Goal: Transaction & Acquisition: Purchase product/service

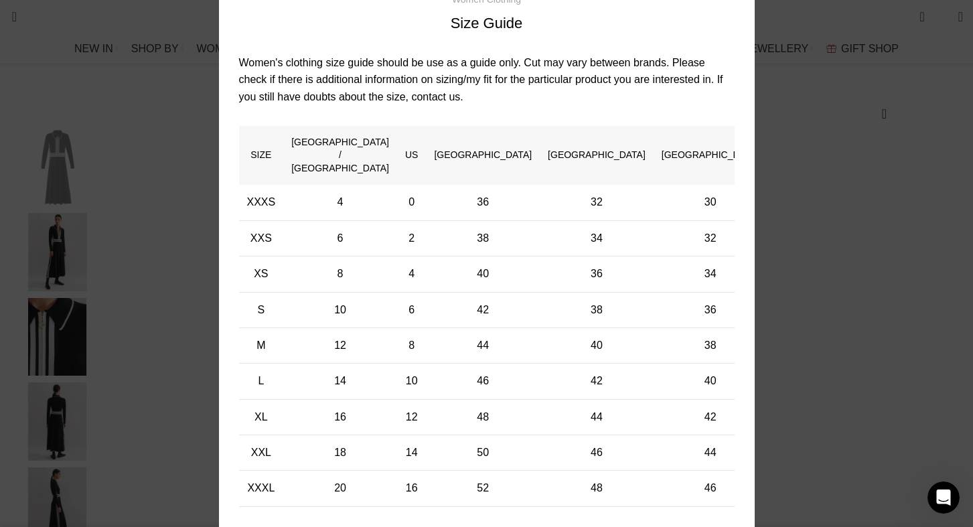
scroll to position [0, 564]
click at [789, 46] on div "× Women's clothing size guide Women Clothing Size Guide Women's clothing size g…" at bounding box center [486, 231] width 953 height 660
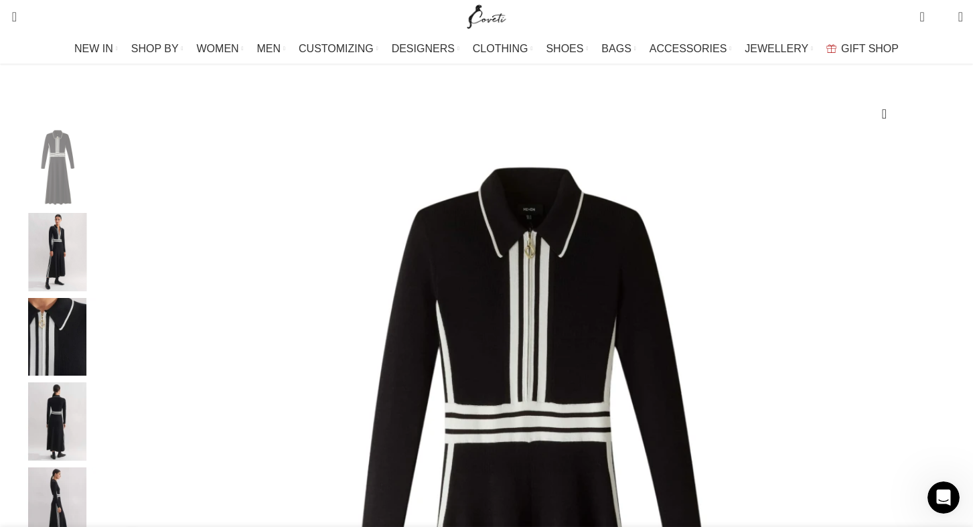
scroll to position [0, 705]
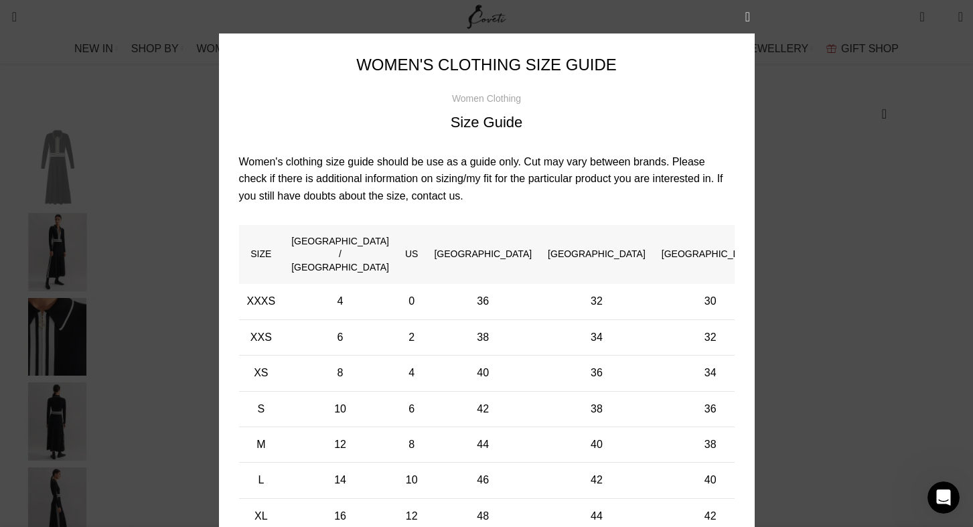
scroll to position [0, 846]
click at [749, 16] on button "×" at bounding box center [747, 16] width 33 height 33
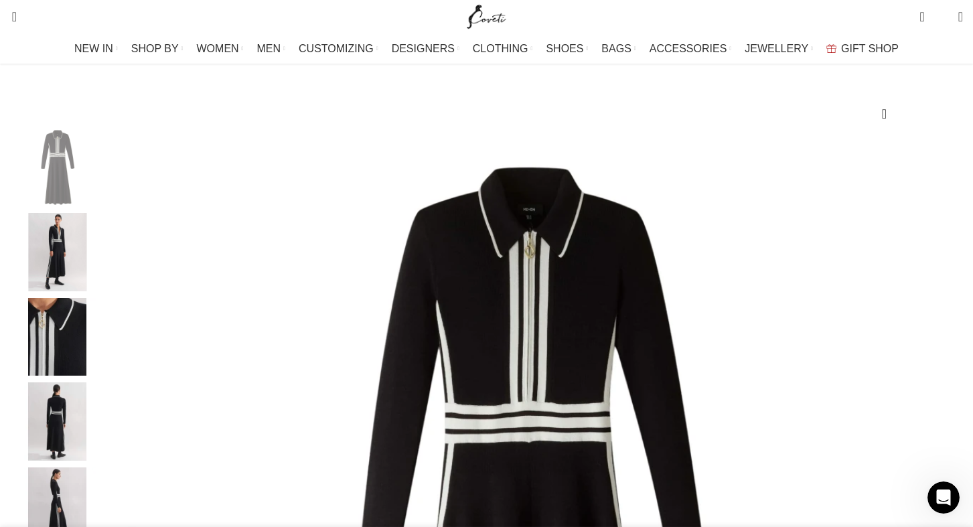
scroll to position [0, 987]
select select "12-[GEOGRAPHIC_DATA]"
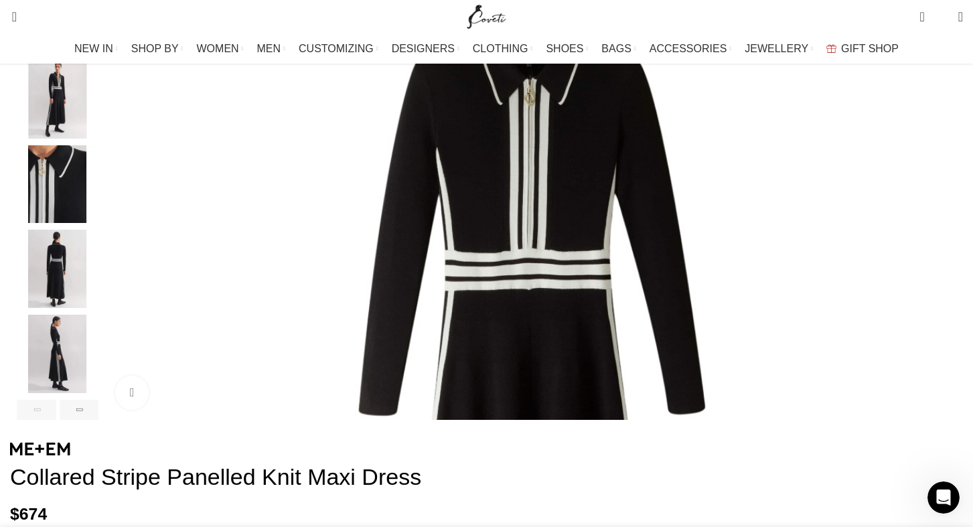
scroll to position [0, 846]
click at [98, 224] on img "3 / 6" at bounding box center [58, 184] width 82 height 78
click at [98, 276] on img "4 / 6" at bounding box center [58, 269] width 82 height 78
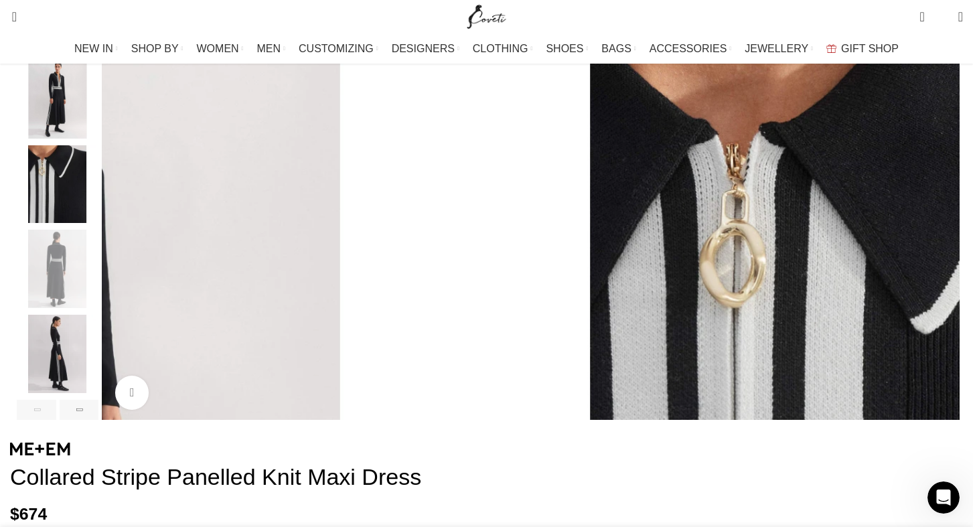
scroll to position [0, 987]
click at [98, 363] on img "5 / 6" at bounding box center [58, 354] width 82 height 78
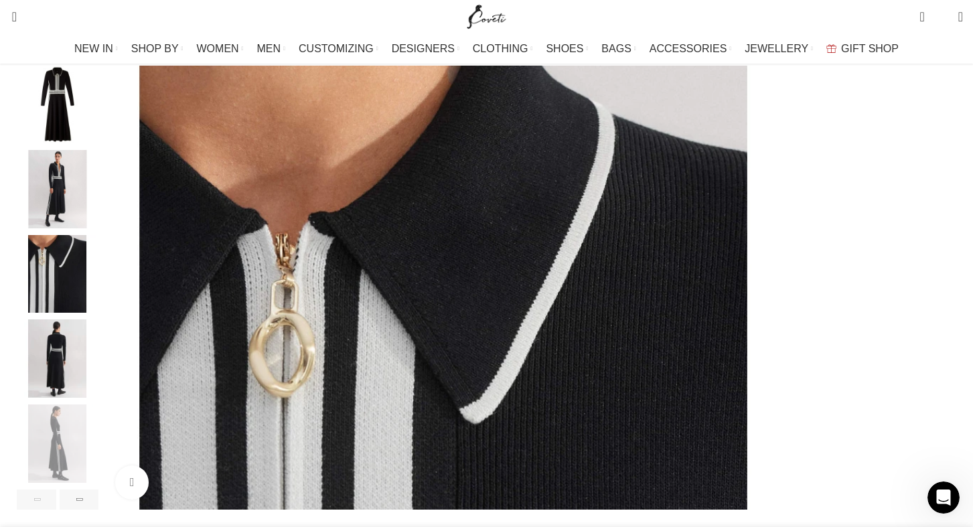
scroll to position [0, 1691]
click at [99, 510] on div "Next slide" at bounding box center [80, 499] width 40 height 20
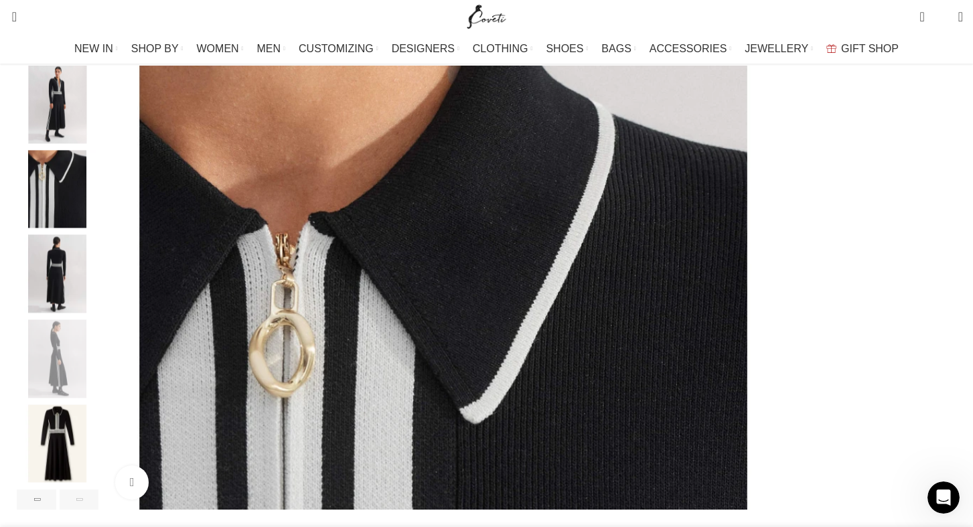
click at [99, 510] on div "Next slide" at bounding box center [80, 499] width 40 height 20
click at [98, 215] on img "3 / 6" at bounding box center [58, 189] width 82 height 78
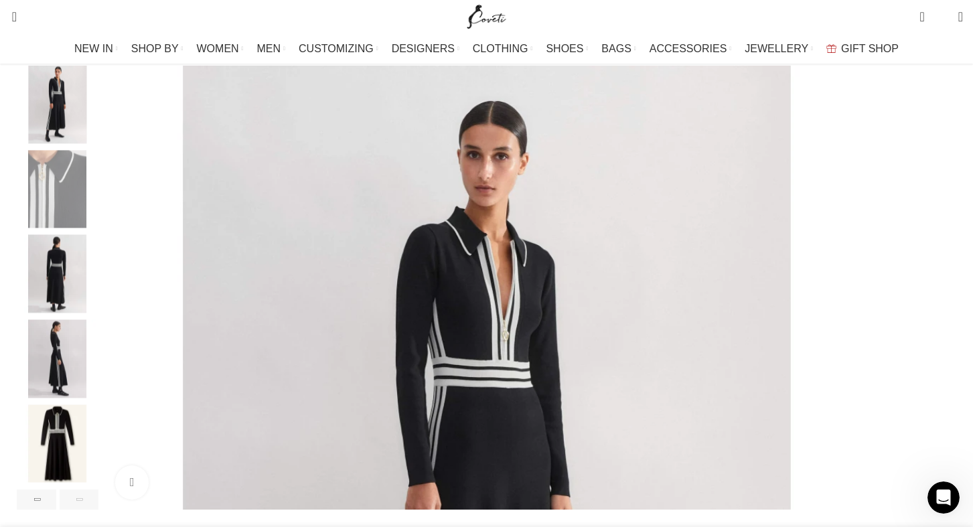
click at [98, 288] on img "4 / 6" at bounding box center [58, 274] width 82 height 78
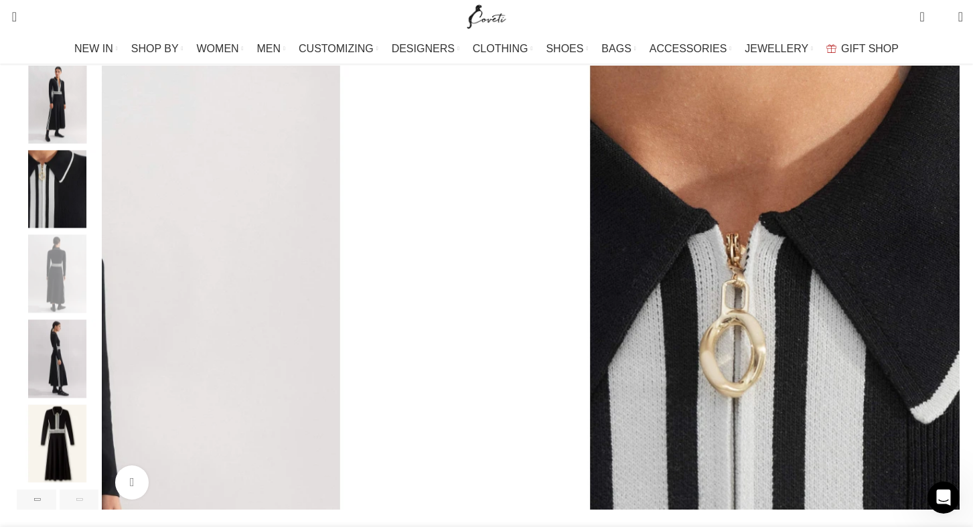
click at [98, 362] on img "5 / 6" at bounding box center [58, 358] width 82 height 78
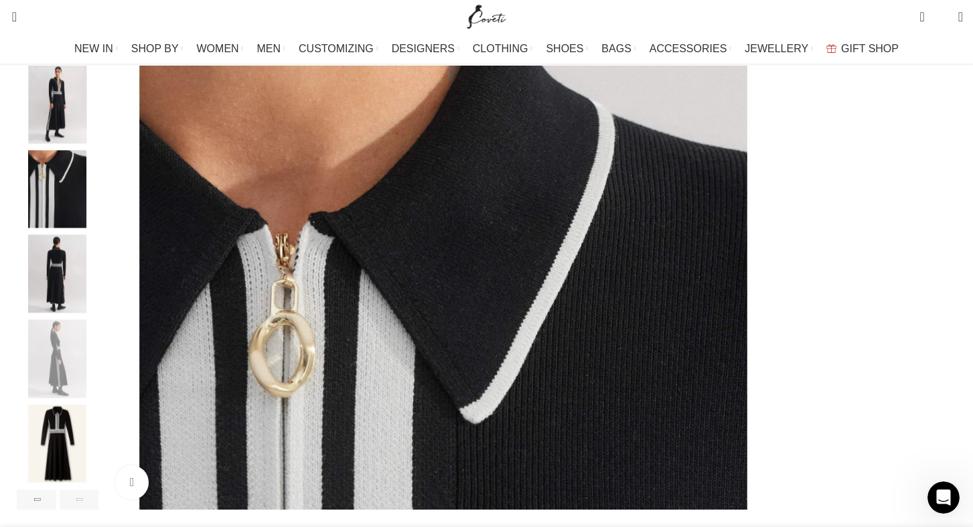
scroll to position [0, 1973]
click at [98, 438] on img "6 / 6" at bounding box center [58, 443] width 82 height 78
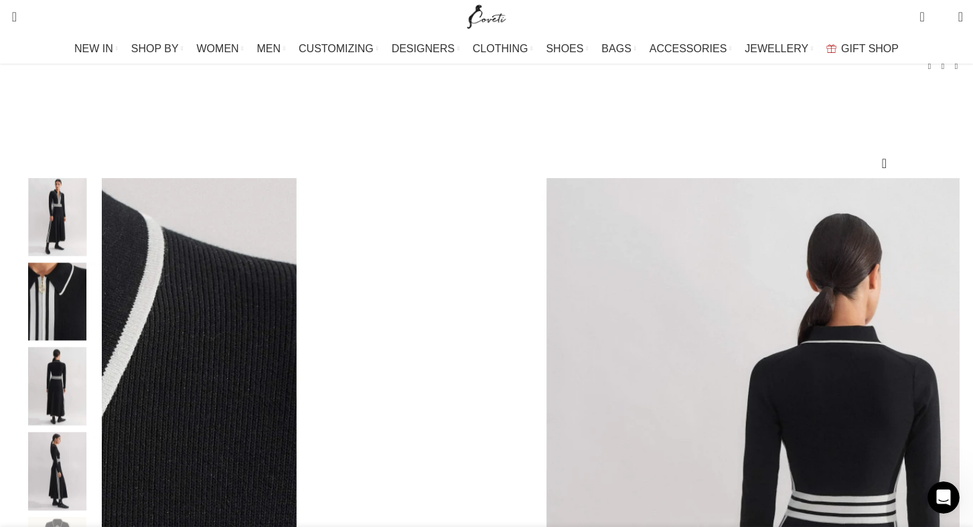
scroll to position [0, 2114]
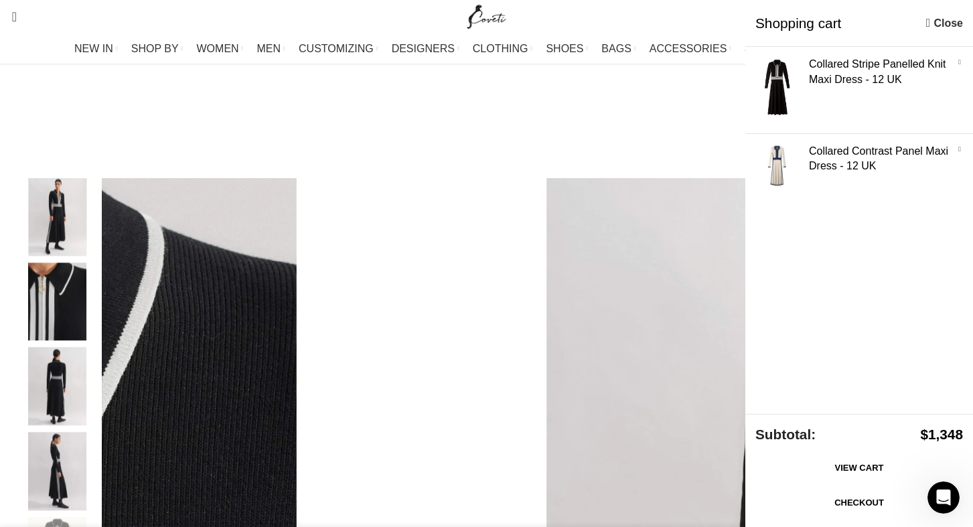
scroll to position [0, 1551]
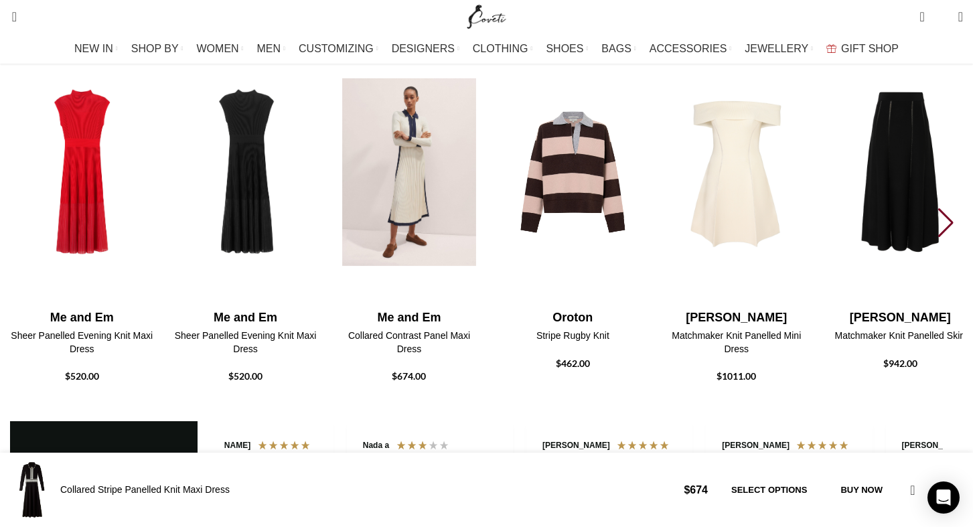
scroll to position [2104, 0]
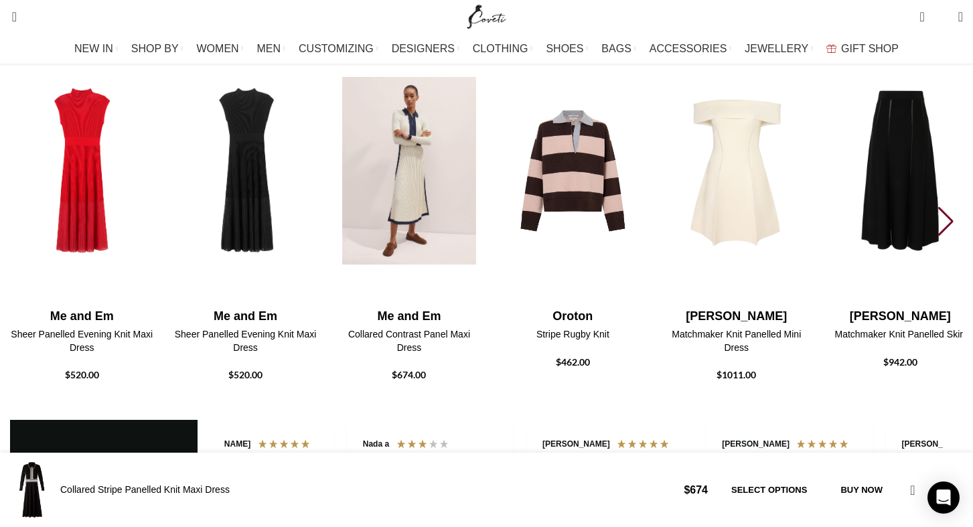
click at [483, 261] on img "3 / 30" at bounding box center [409, 171] width 148 height 276
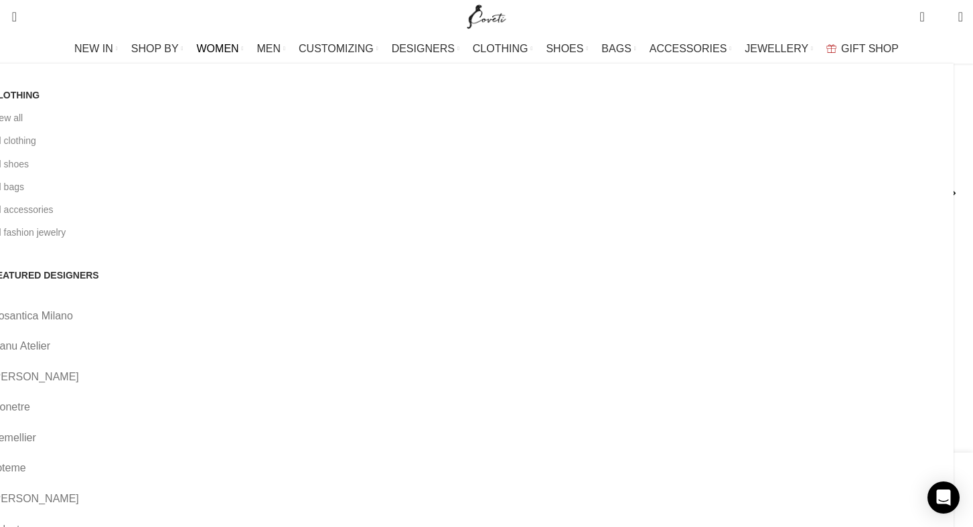
scroll to position [2422, 0]
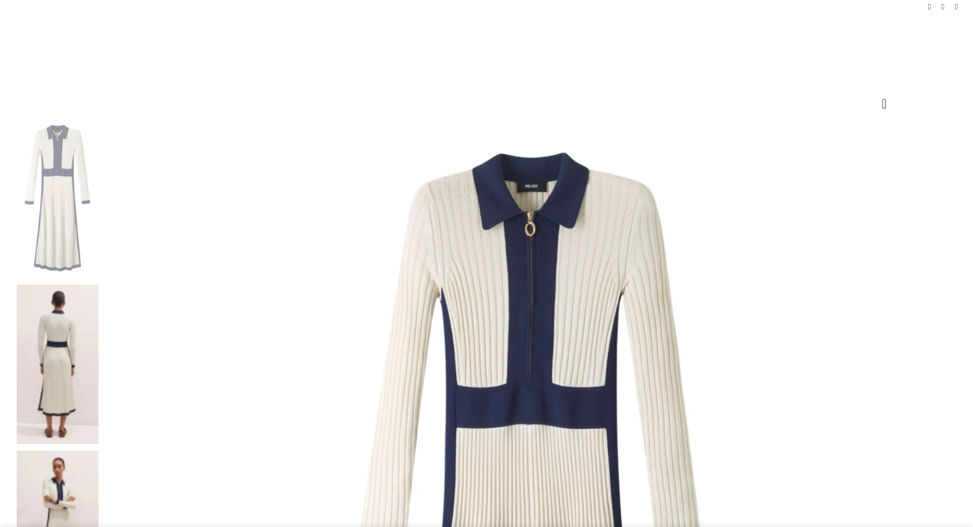
scroll to position [163, 0]
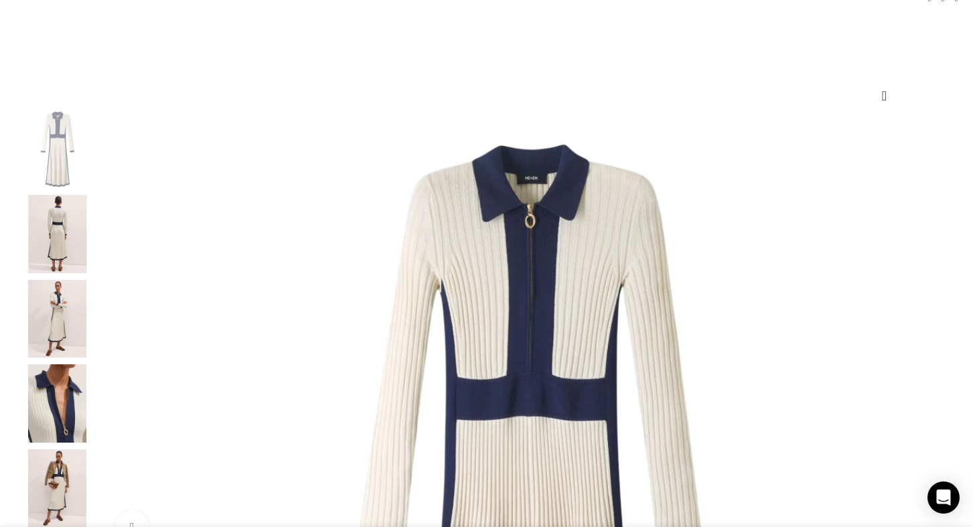
click at [98, 333] on img "3 / 7" at bounding box center [58, 319] width 82 height 78
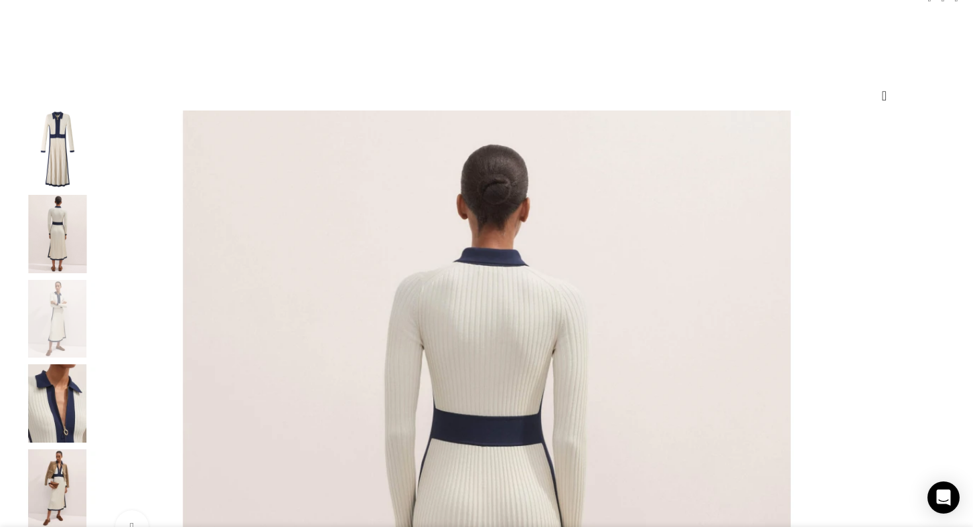
click at [98, 398] on img "4 / 7" at bounding box center [58, 403] width 82 height 78
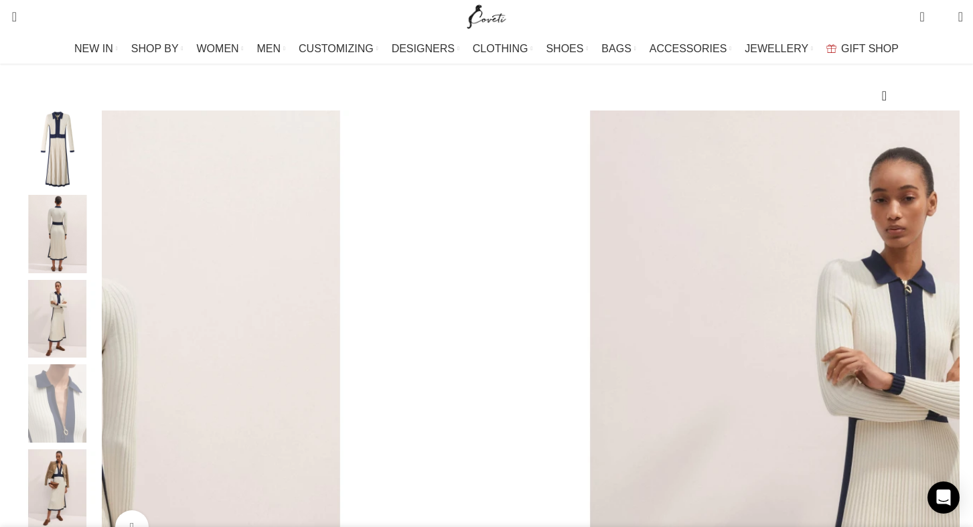
scroll to position [230, 0]
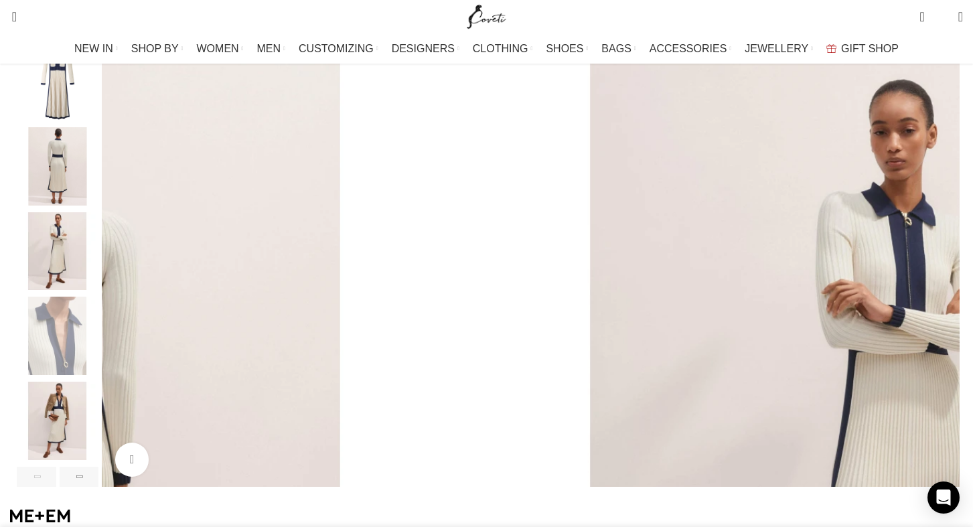
click at [98, 453] on img "5 / 7" at bounding box center [58, 421] width 82 height 78
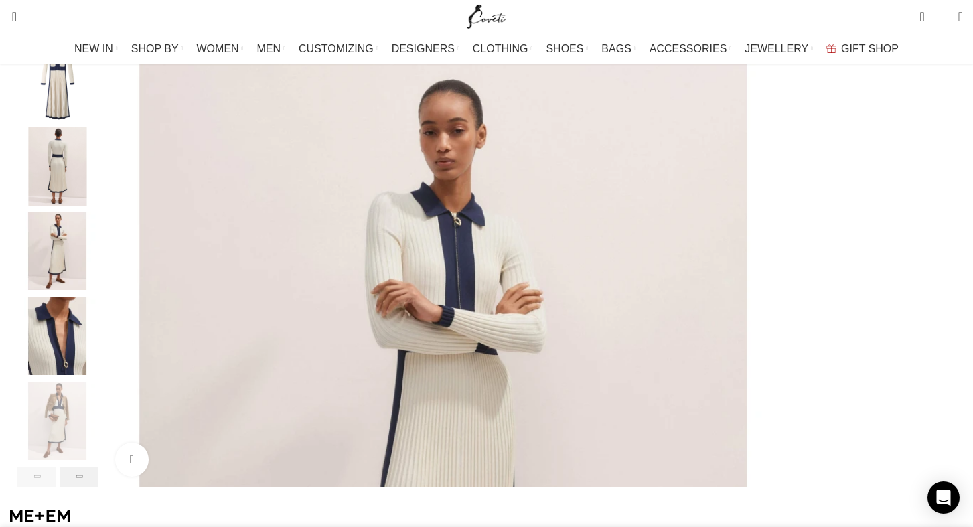
click at [99, 487] on div "Next slide" at bounding box center [80, 477] width 40 height 20
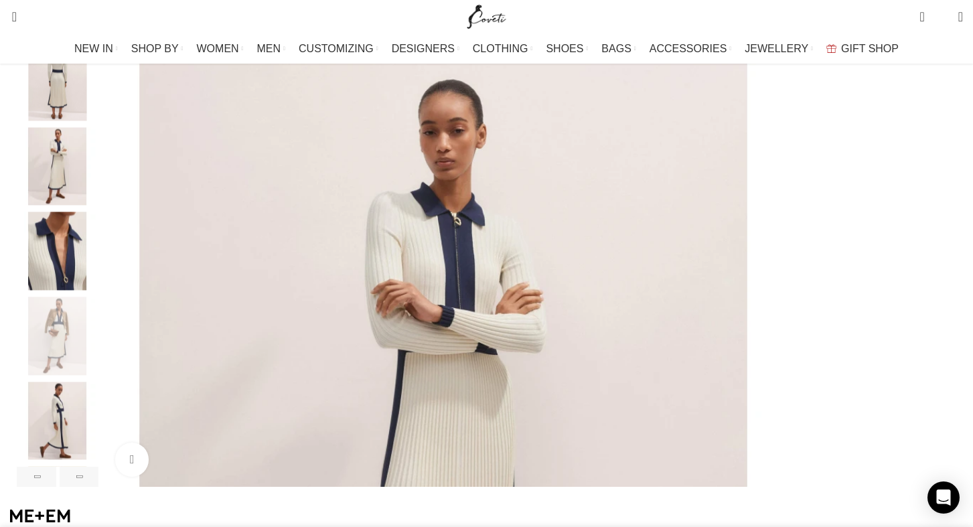
click at [98, 453] on img "6 / 7" at bounding box center [58, 421] width 82 height 78
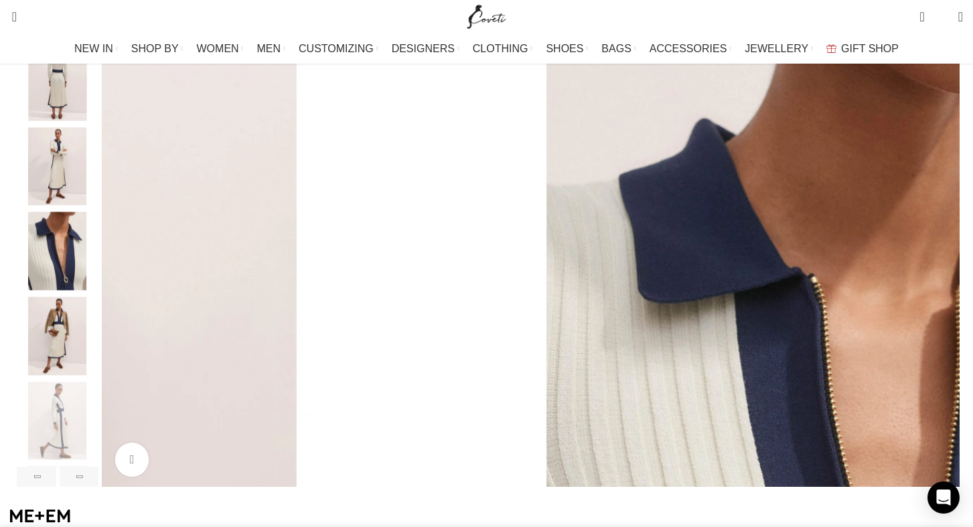
scroll to position [0, 282]
select select "12-[GEOGRAPHIC_DATA]"
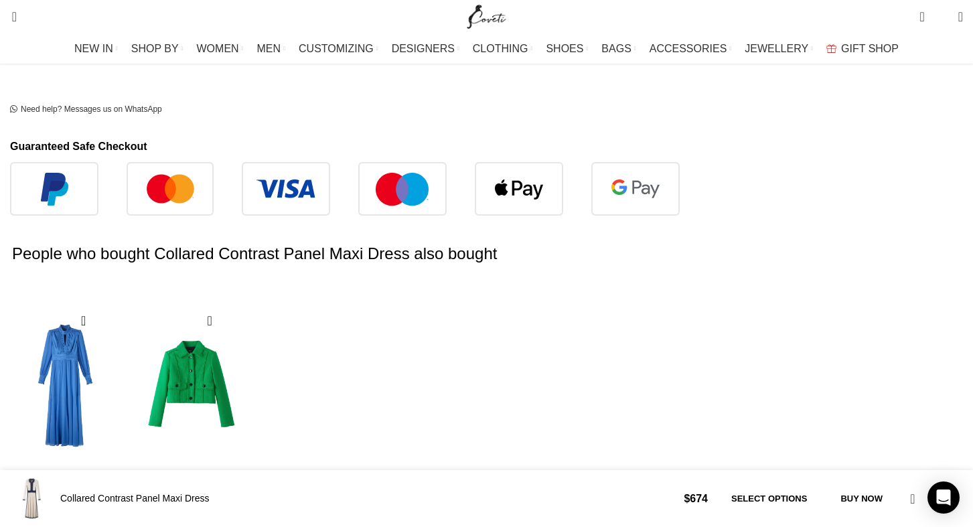
scroll to position [842, 0]
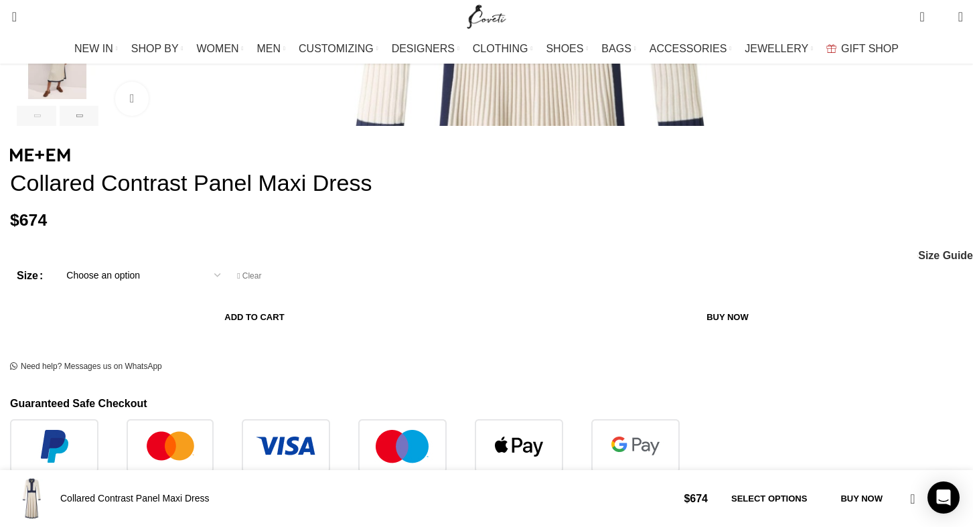
scroll to position [585, 0]
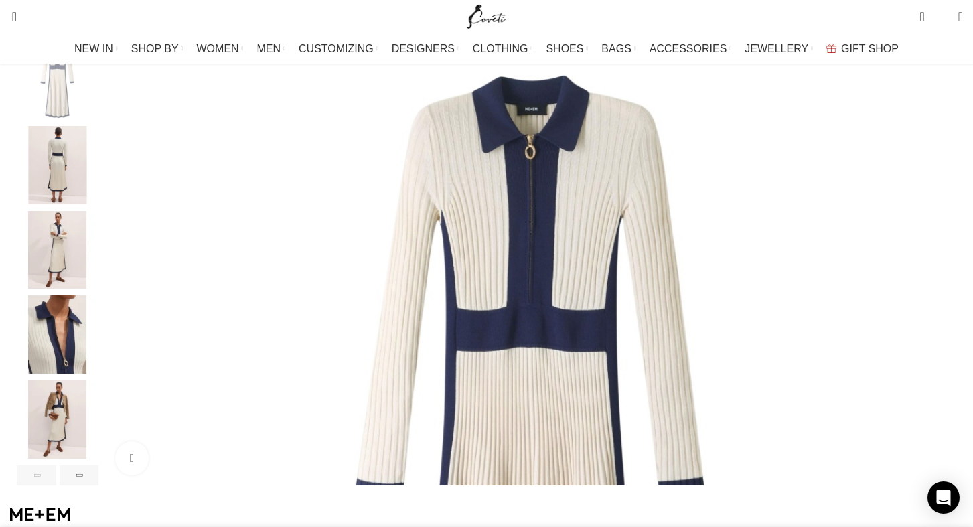
scroll to position [230, 0]
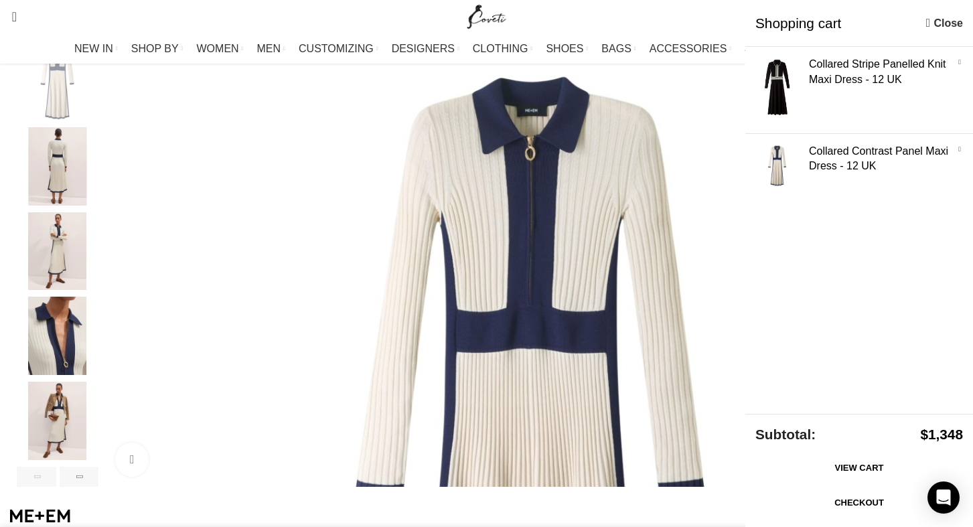
click at [98, 206] on img "2 / 7" at bounding box center [58, 166] width 82 height 78
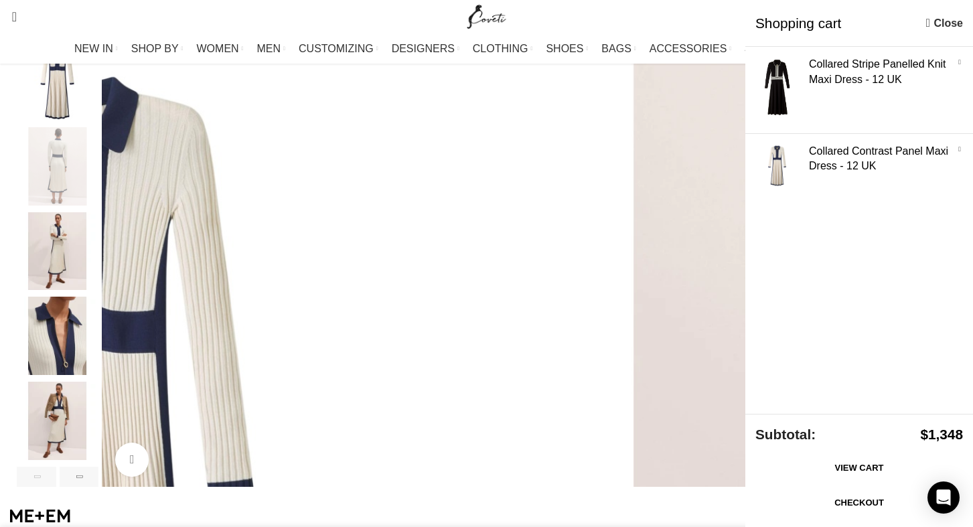
scroll to position [0, 1551]
click at [512, 372] on img "2 / 7" at bounding box center [937, 468] width 851 height 851
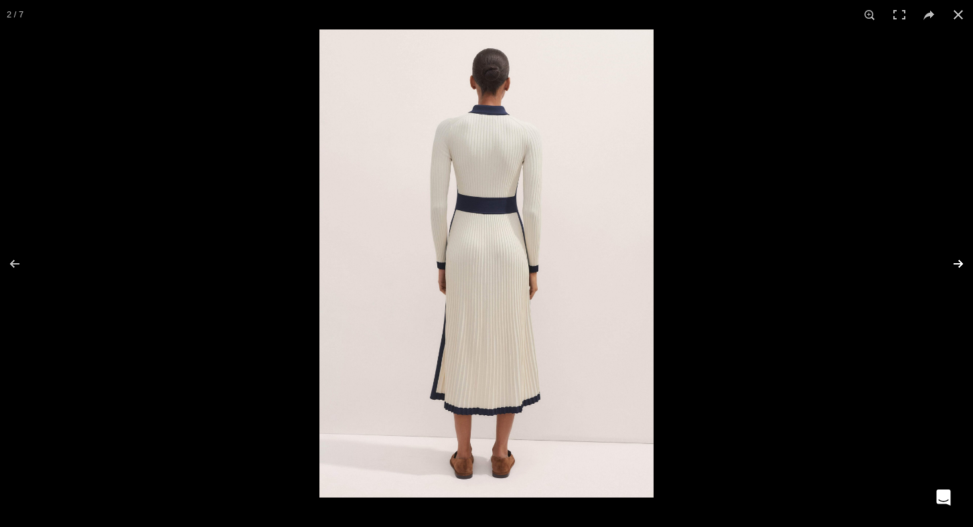
click at [956, 260] on button at bounding box center [949, 263] width 47 height 67
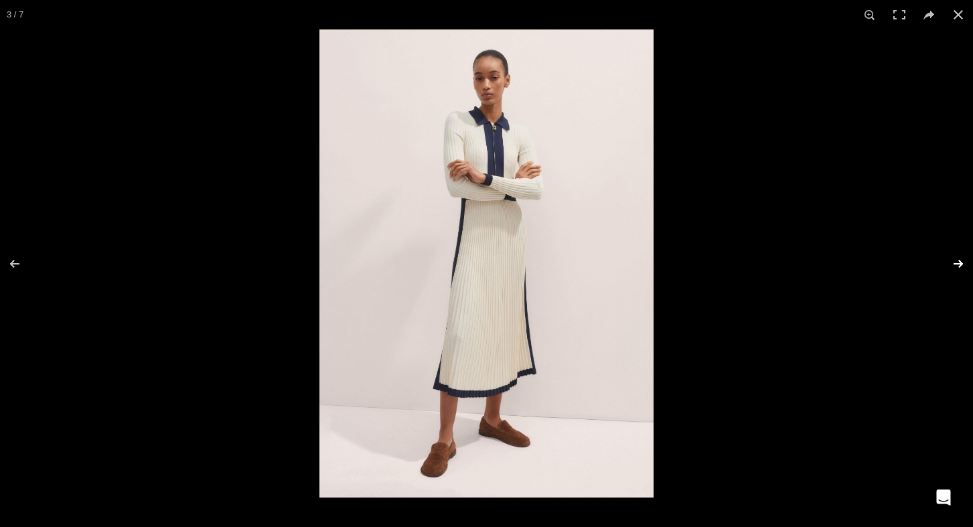
click at [956, 260] on button at bounding box center [949, 263] width 47 height 67
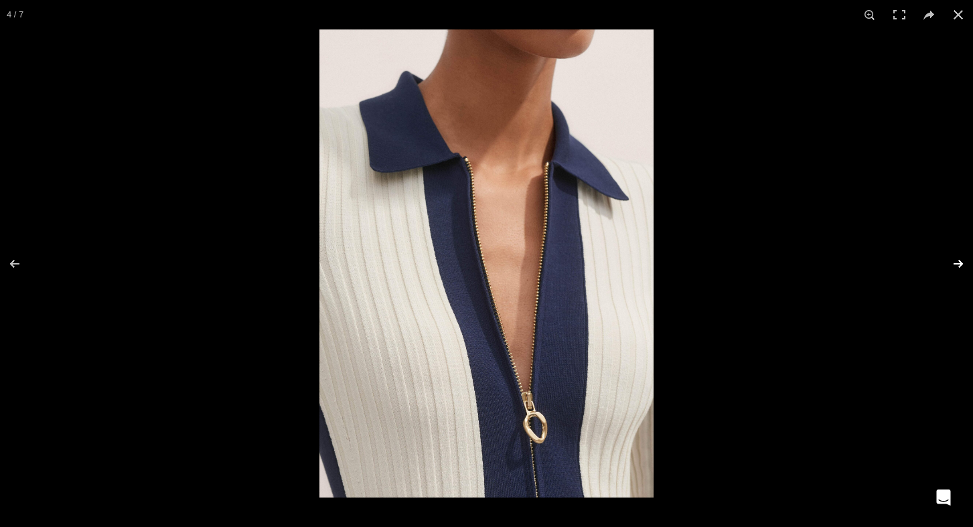
click at [956, 260] on button at bounding box center [949, 263] width 47 height 67
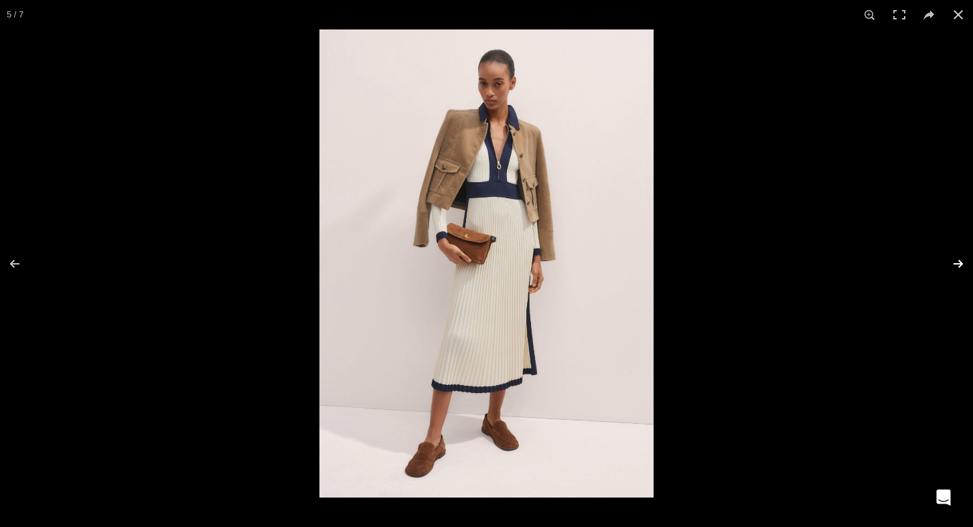
scroll to position [0, 1691]
click at [956, 260] on button at bounding box center [949, 263] width 47 height 67
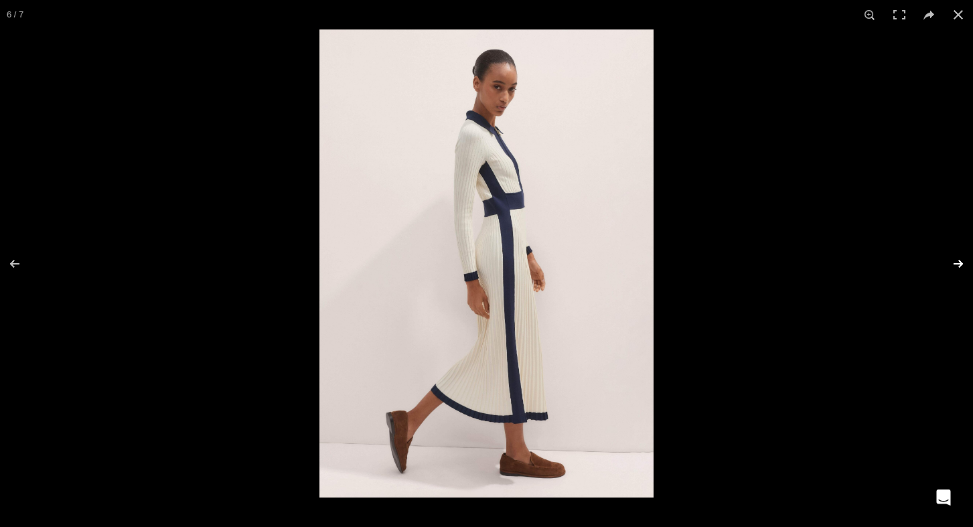
click at [956, 260] on button at bounding box center [949, 263] width 47 height 67
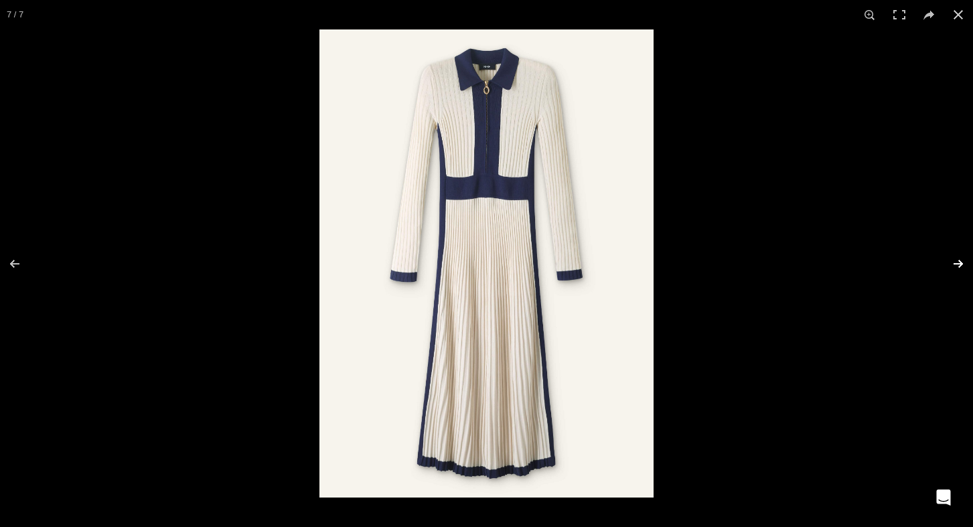
click at [956, 260] on button at bounding box center [949, 263] width 47 height 67
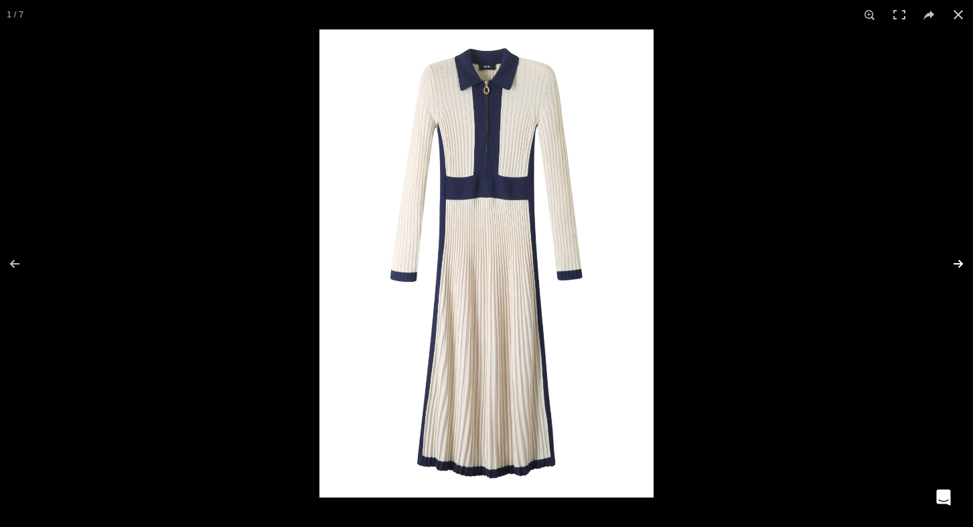
click at [956, 260] on button at bounding box center [949, 263] width 47 height 67
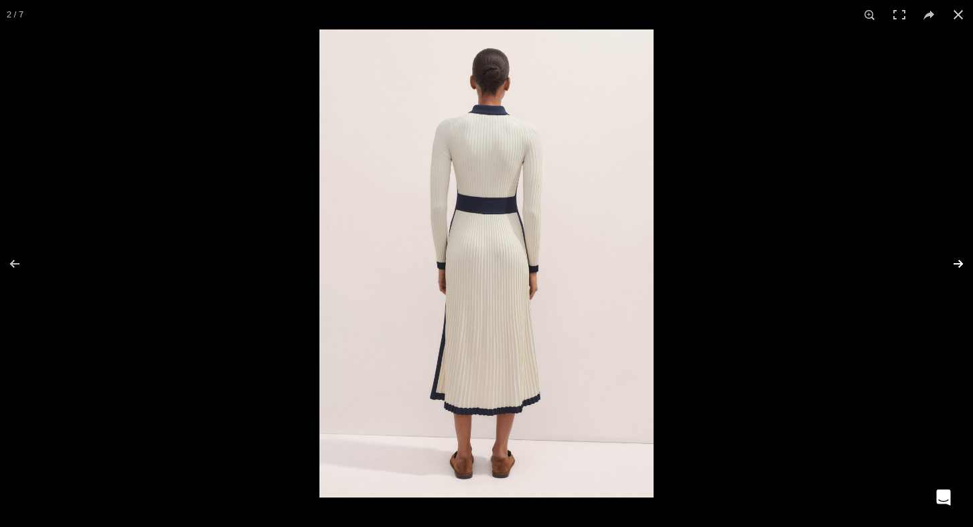
click at [956, 260] on button at bounding box center [949, 263] width 47 height 67
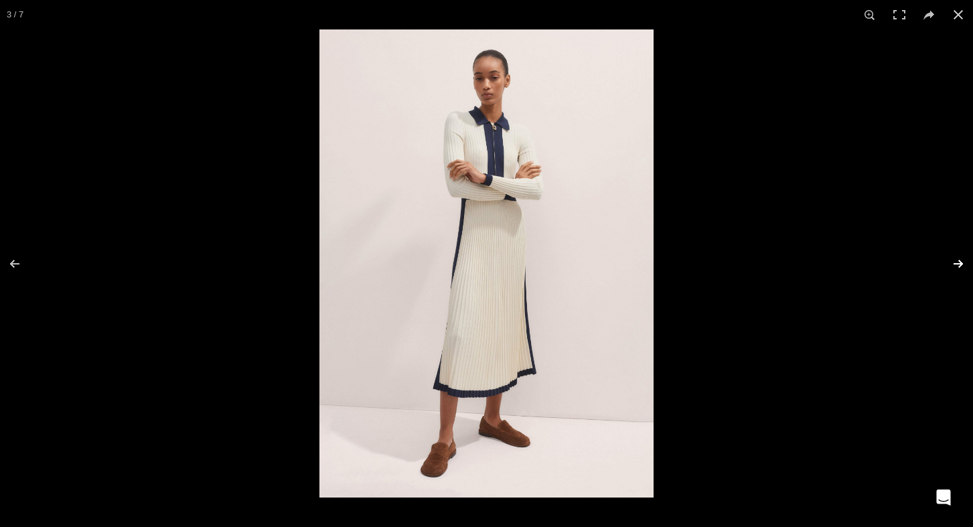
click at [956, 260] on button at bounding box center [949, 263] width 47 height 67
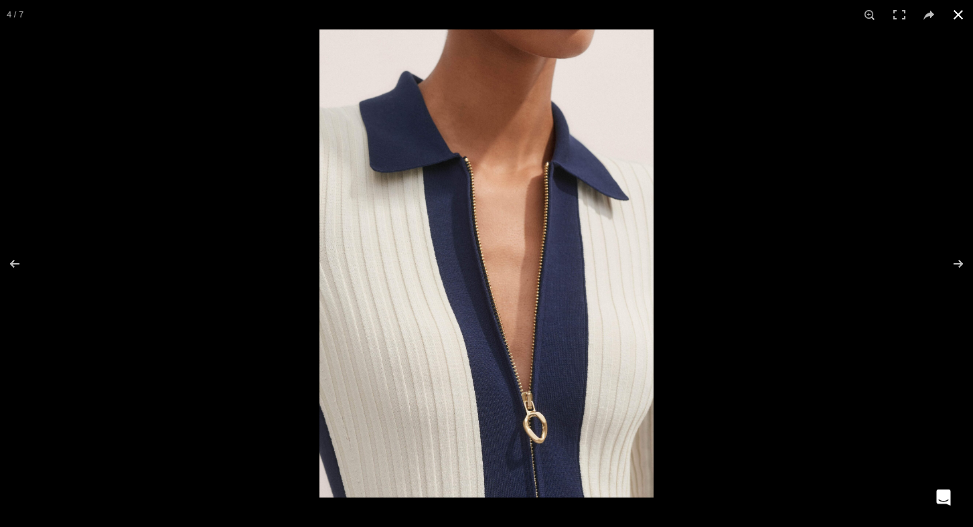
click at [960, 15] on button at bounding box center [957, 14] width 29 height 29
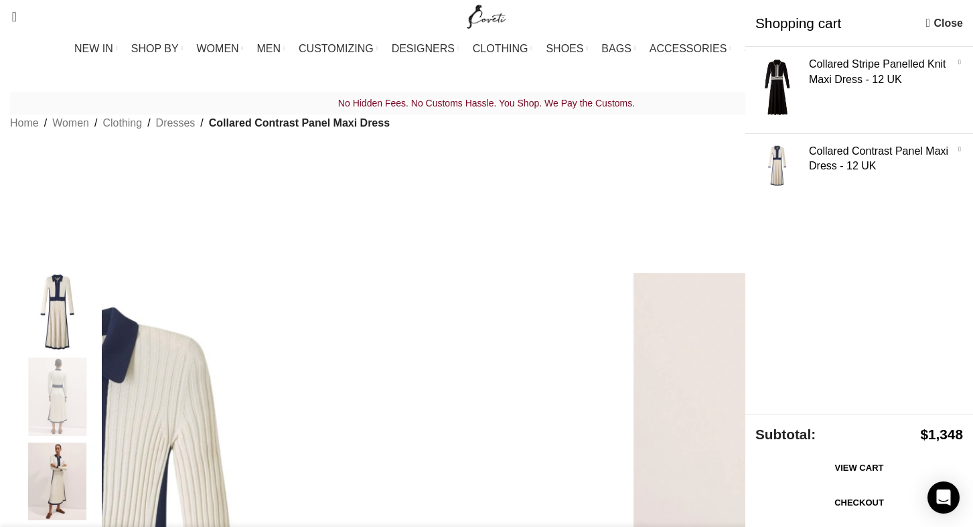
scroll to position [0, 423]
